Goal: Task Accomplishment & Management: Use online tool/utility

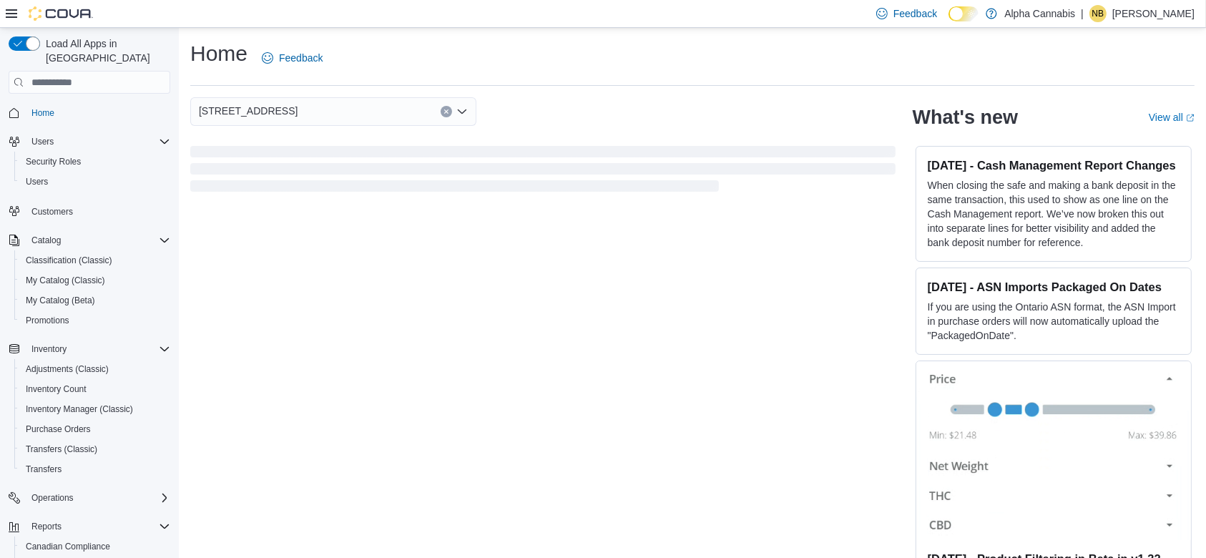
click at [1, 19] on div "Feedback Dark Mode Alpha Cannabis | NB Nick Barboutsis" at bounding box center [603, 14] width 1206 height 28
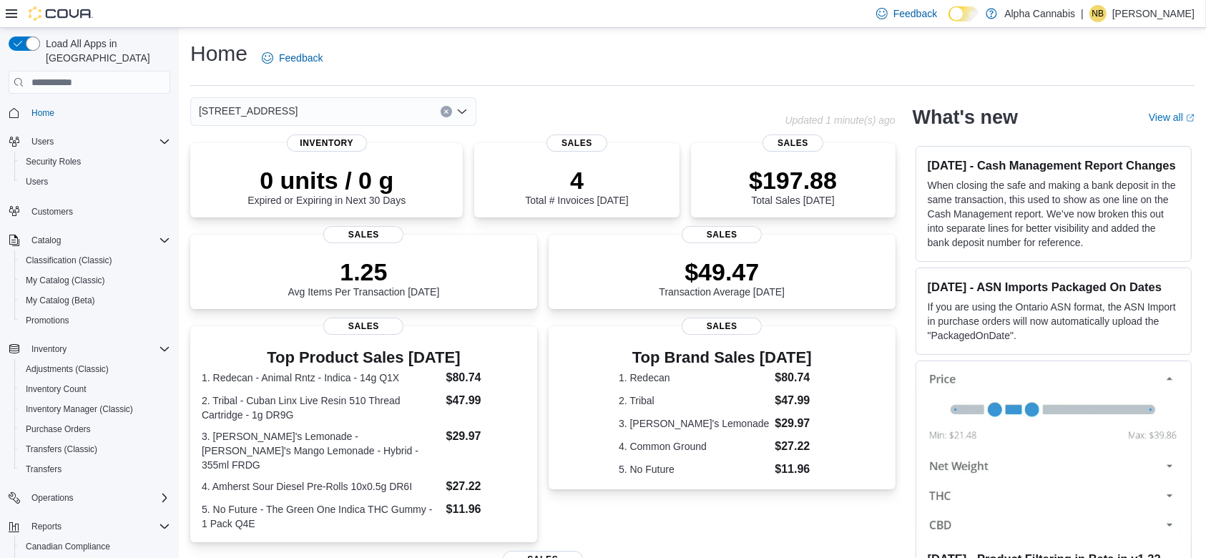
click at [18, 14] on div at bounding box center [49, 13] width 87 height 14
click at [14, 14] on icon at bounding box center [11, 13] width 11 height 11
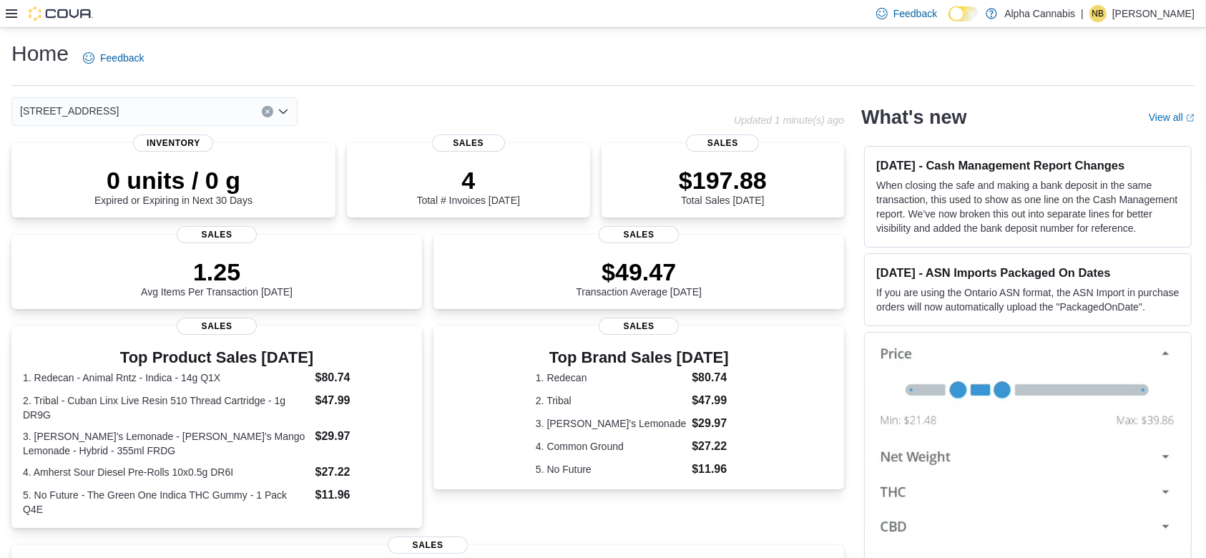
click at [3, 14] on div "Feedback Dark Mode Alpha Cannabis | NB Nick Barboutsis" at bounding box center [603, 14] width 1206 height 28
click at [11, 16] on icon at bounding box center [11, 13] width 11 height 11
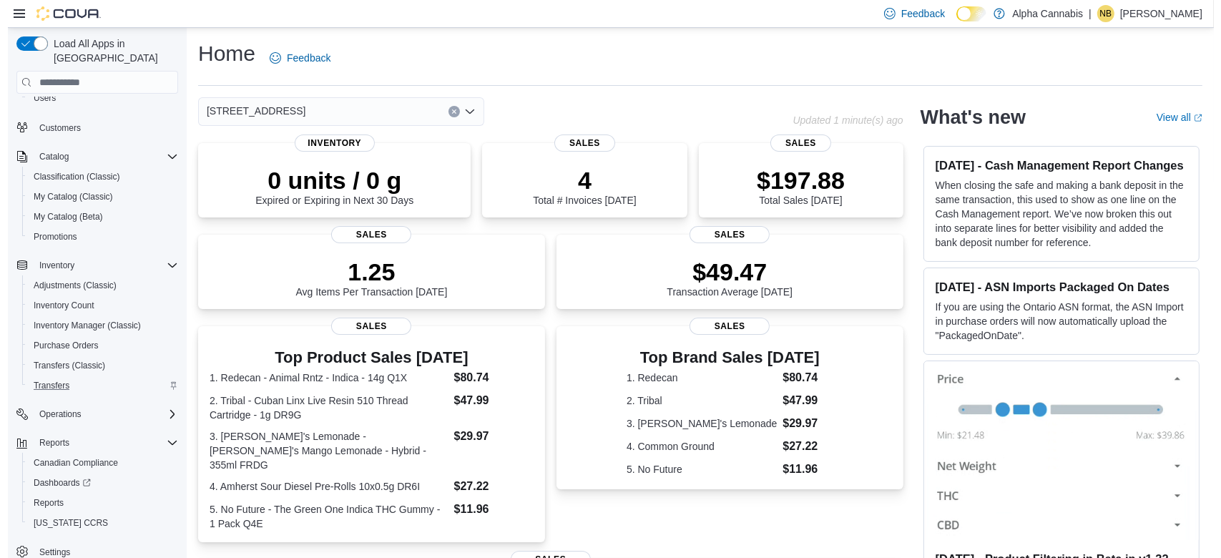
scroll to position [89, 0]
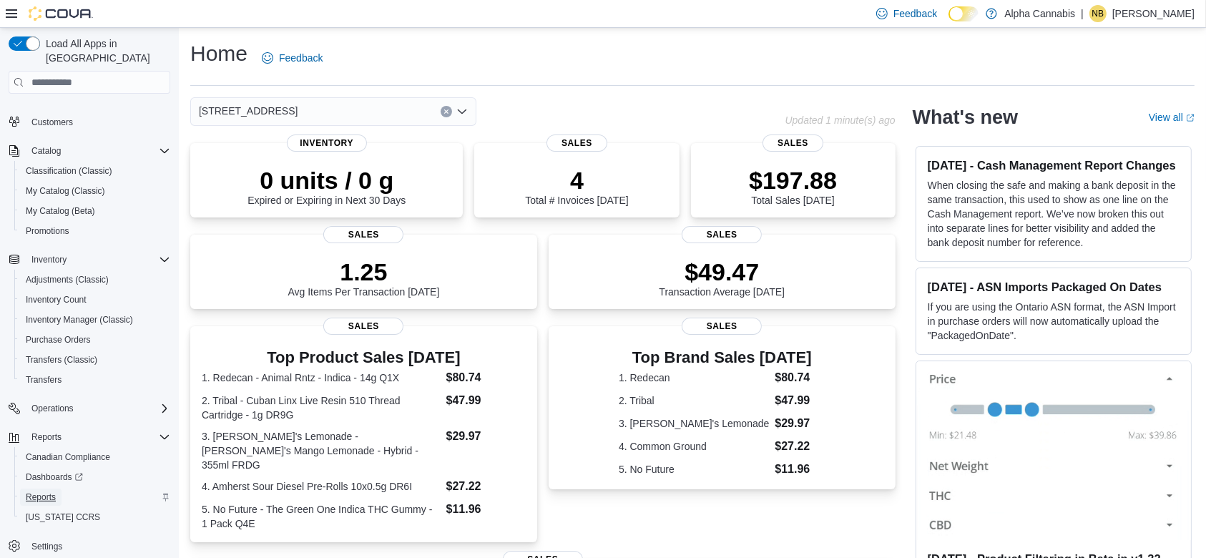
click at [40, 491] on span "Reports" at bounding box center [41, 496] width 30 height 11
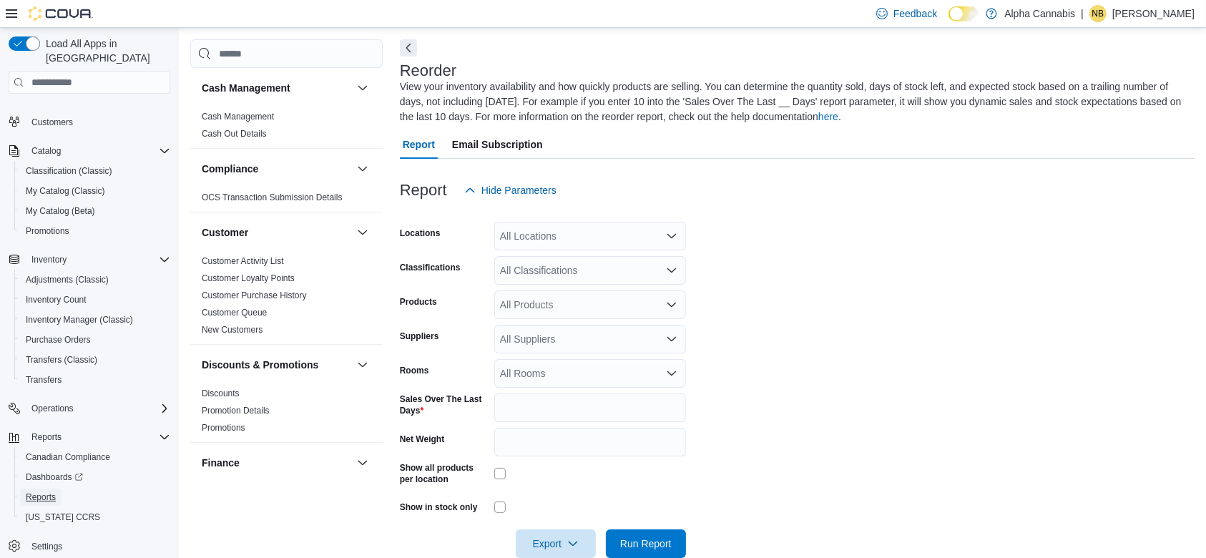
scroll to position [63, 0]
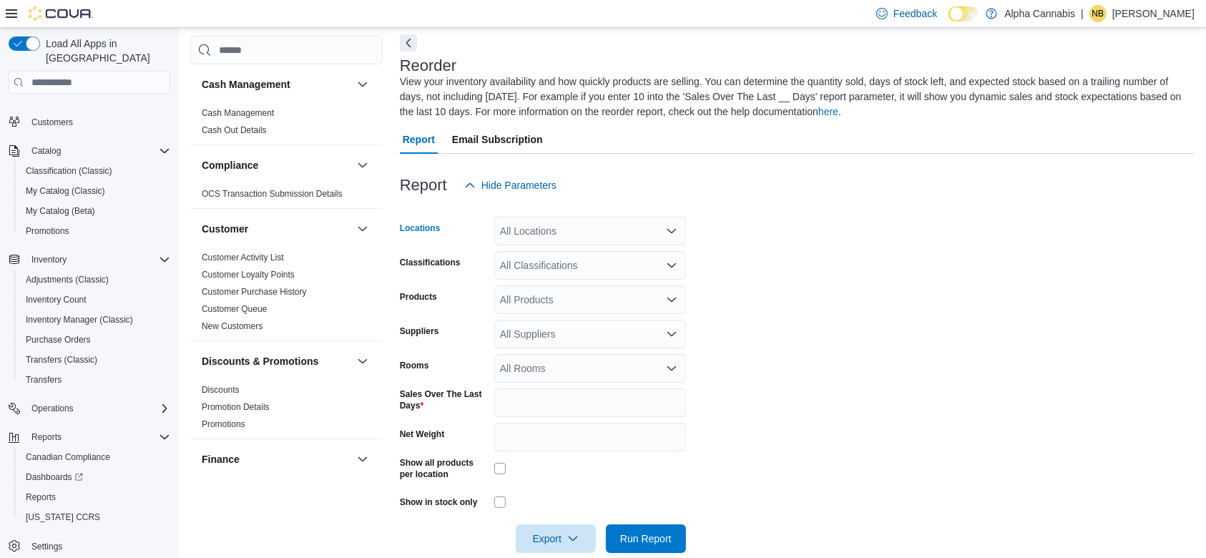
click at [573, 238] on div "All Locations" at bounding box center [590, 231] width 192 height 29
click at [785, 328] on form "Locations All Locations Classifications All Classifications Products All Produc…" at bounding box center [797, 376] width 795 height 353
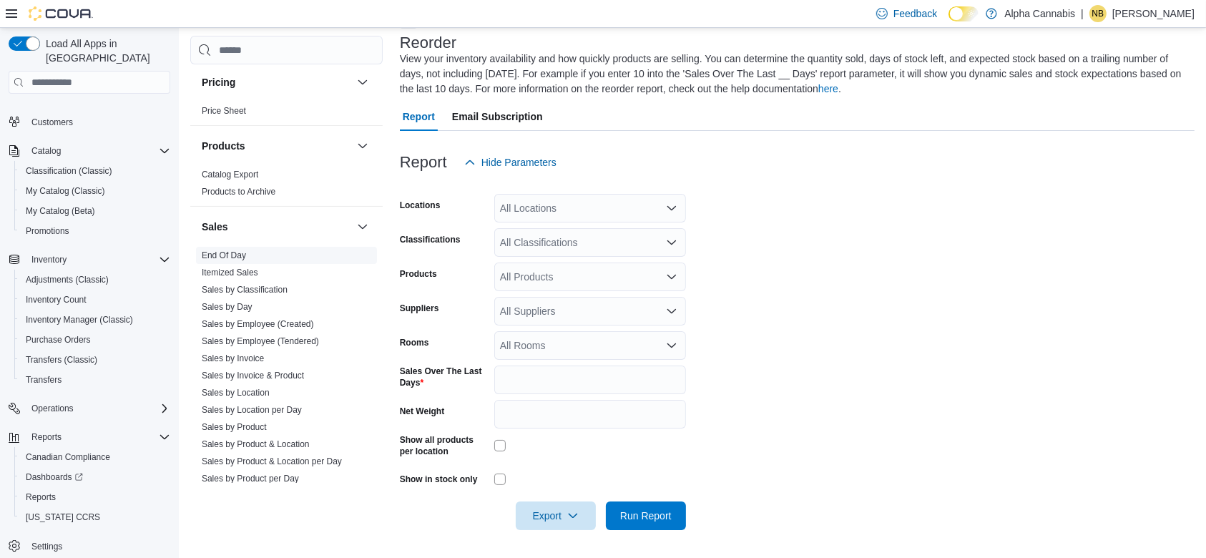
scroll to position [848, 0]
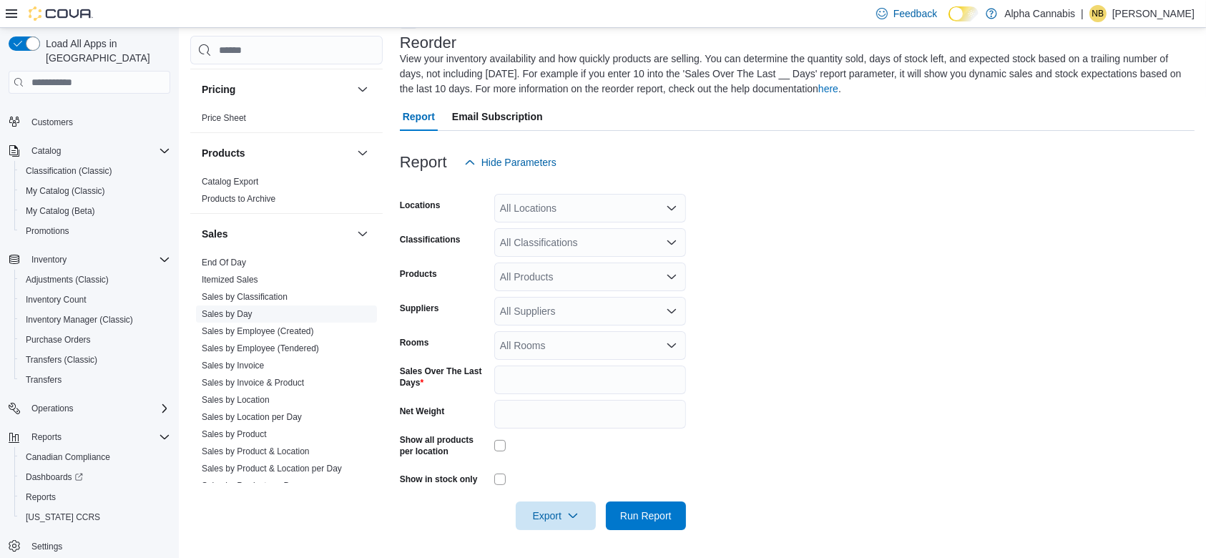
click at [247, 312] on link "Sales by Day" at bounding box center [227, 314] width 51 height 10
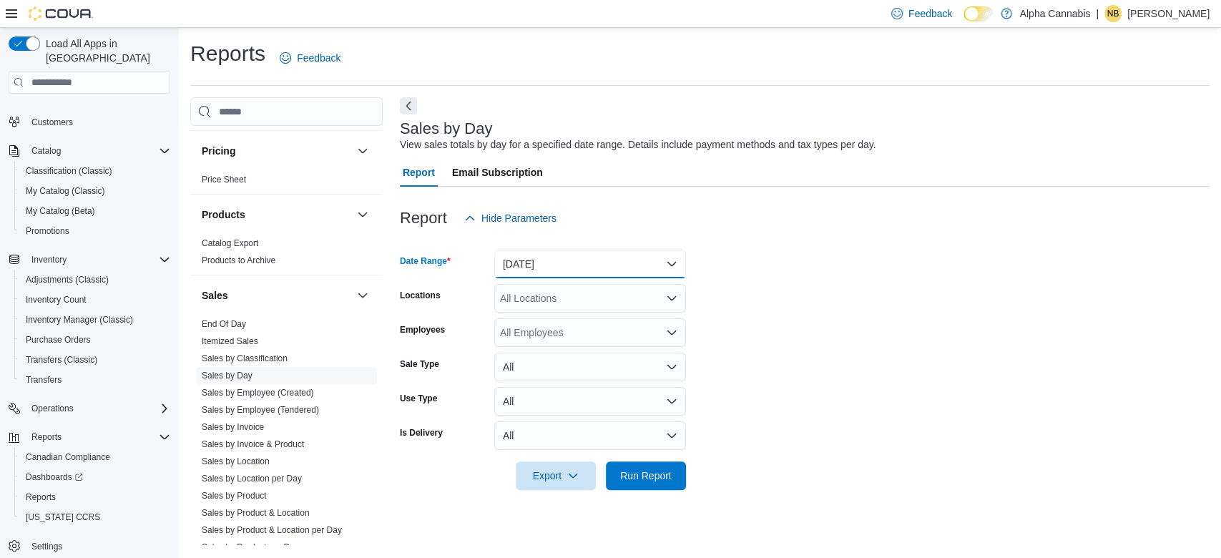
click at [634, 253] on button "Yesterday" at bounding box center [590, 264] width 192 height 29
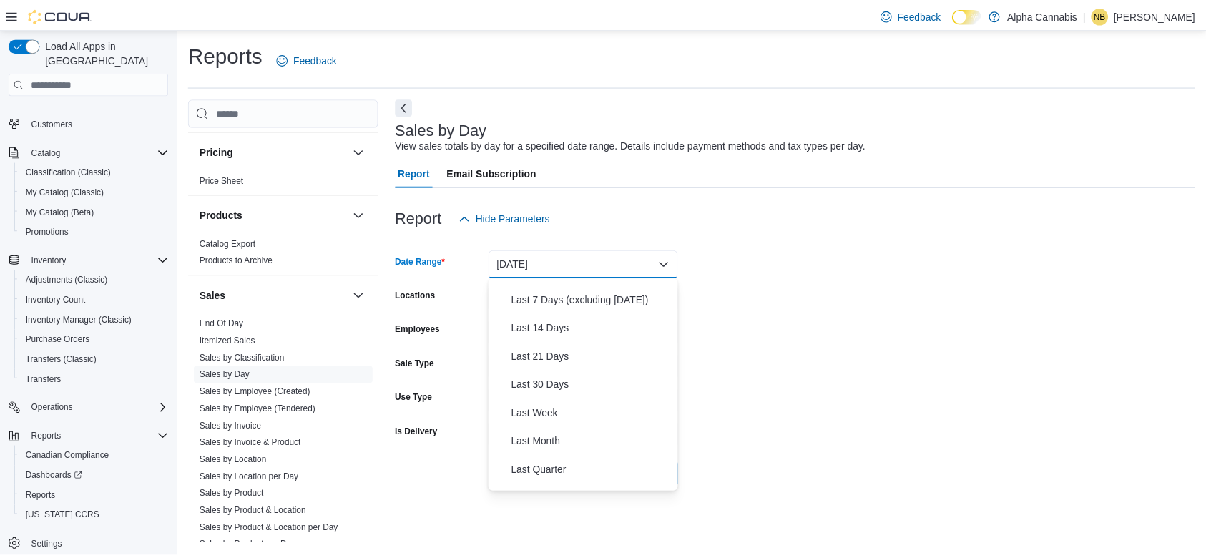
scroll to position [214, 0]
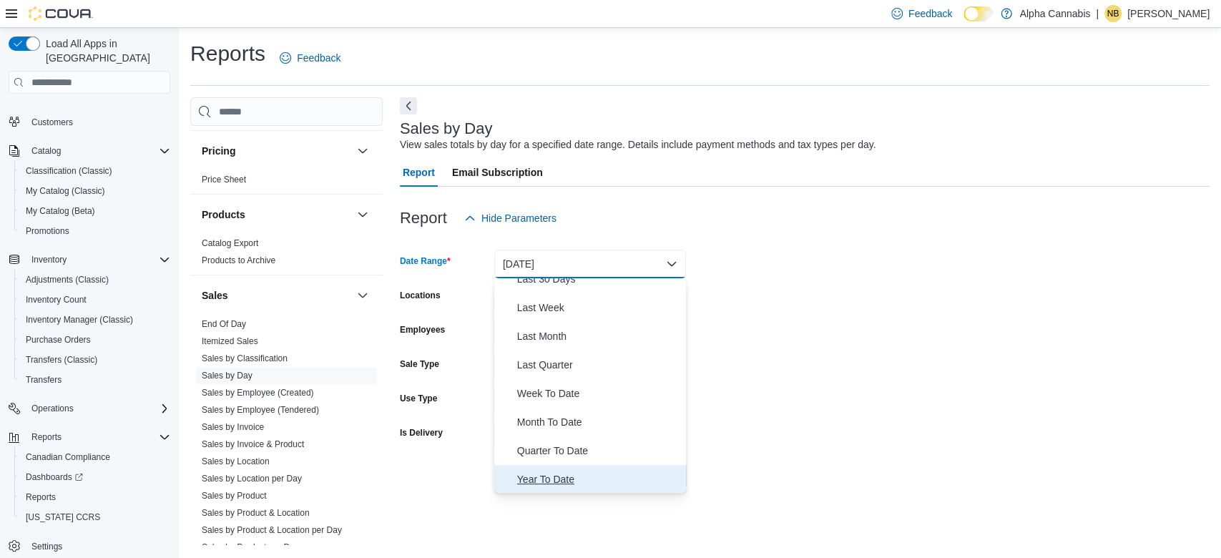
click at [617, 472] on span "Year To Date" at bounding box center [598, 479] width 163 height 17
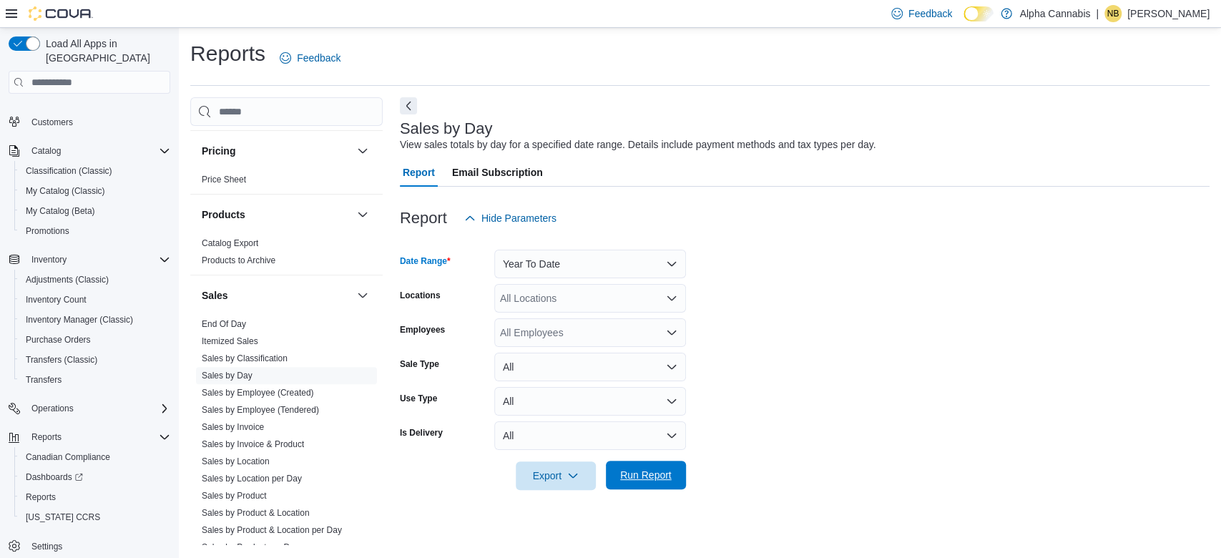
click at [631, 468] on span "Run Report" at bounding box center [646, 475] width 63 height 29
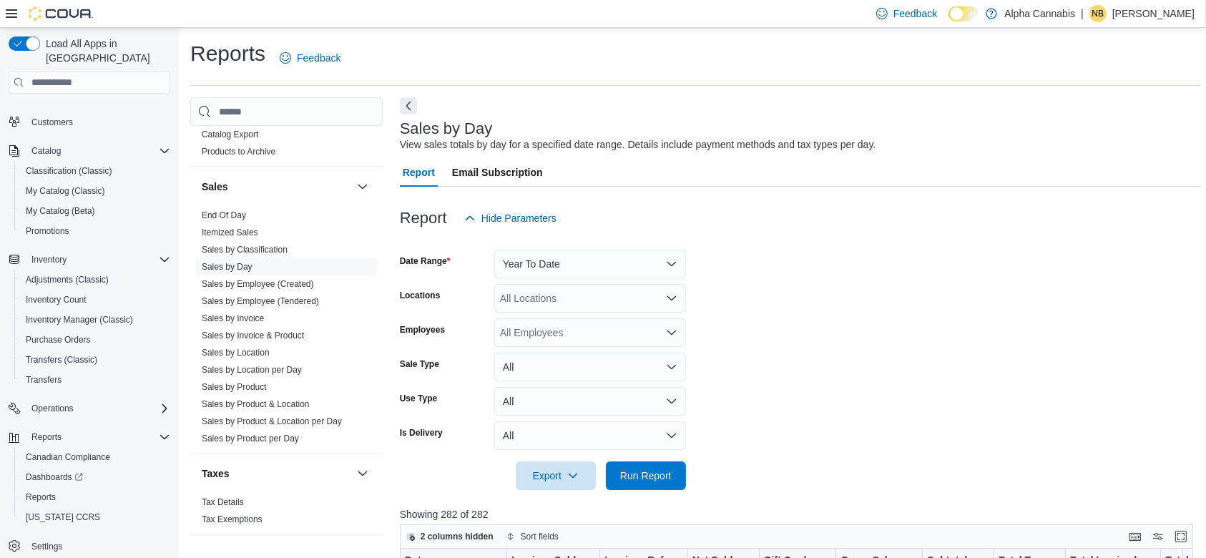
scroll to position [959, 0]
